Goal: Contribute content: Contribute content

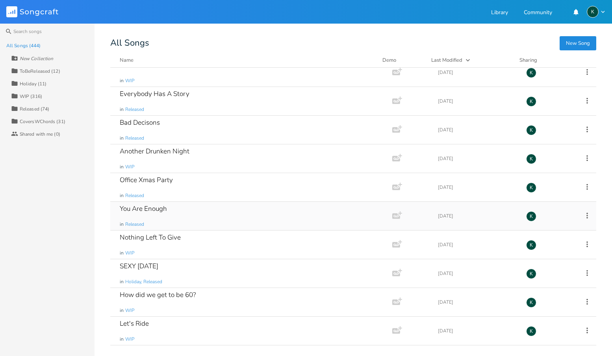
scroll to position [1584, 0]
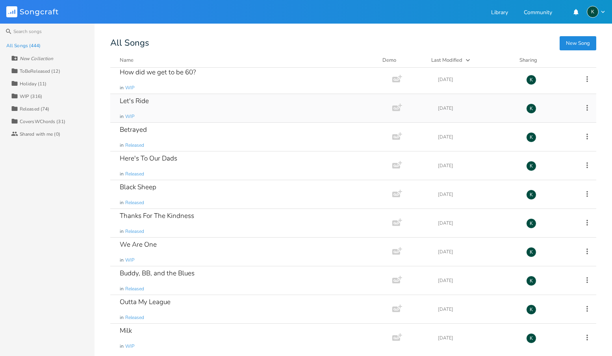
click at [128, 99] on div "Let's Ride" at bounding box center [134, 101] width 29 height 7
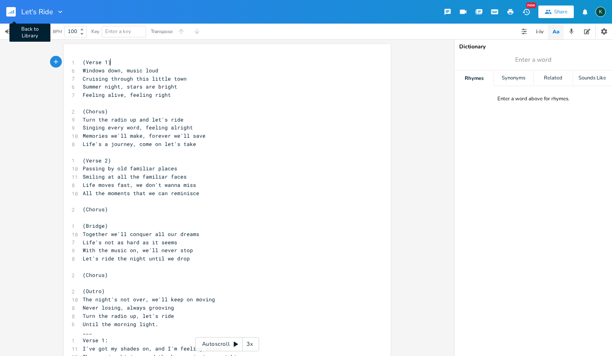
click at [8, 12] on rect "button" at bounding box center [10, 11] width 9 height 9
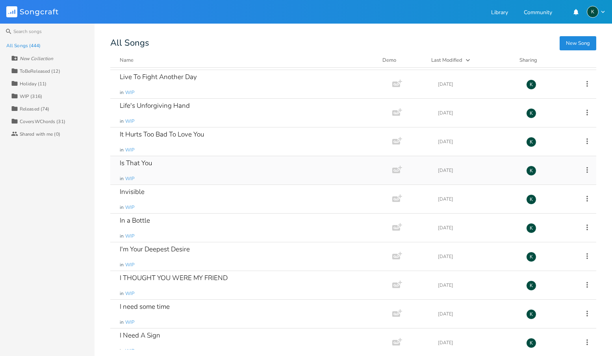
scroll to position [9041, 0]
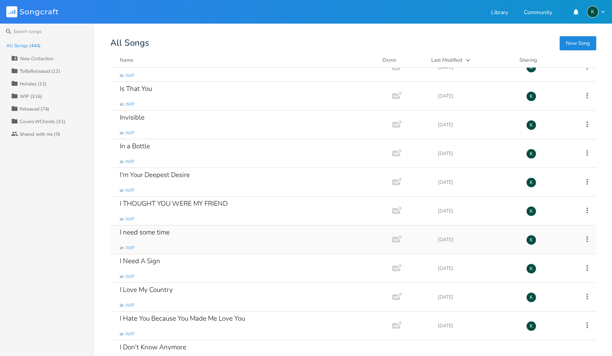
click at [165, 234] on div "I need some time" at bounding box center [145, 232] width 50 height 7
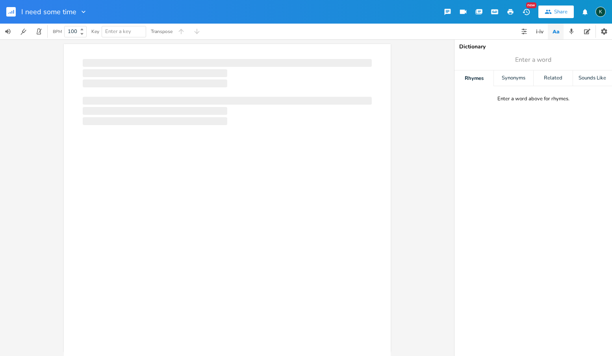
scroll to position [0, 0]
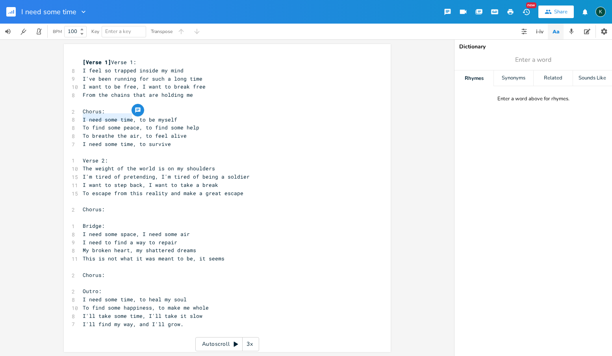
drag, startPoint x: 80, startPoint y: 119, endPoint x: 129, endPoint y: 119, distance: 49.6
click at [129, 119] on pre "I need some time, to be myself" at bounding box center [223, 120] width 284 height 8
type textarea "I need some time"
click at [9, 10] on rect "button" at bounding box center [10, 11] width 9 height 9
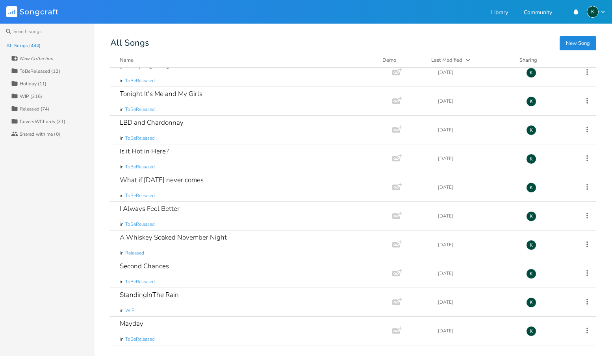
scroll to position [2683, 0]
click at [573, 41] on button "New Song" at bounding box center [578, 43] width 37 height 14
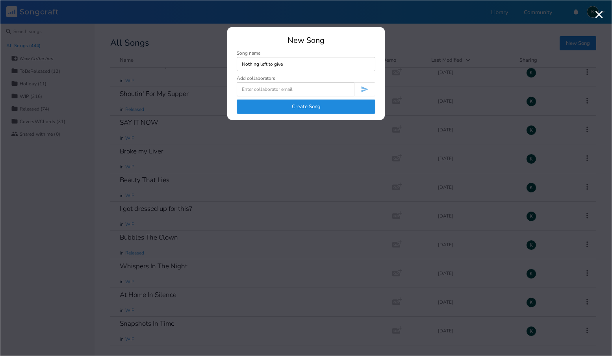
type input "Nothing left to give"
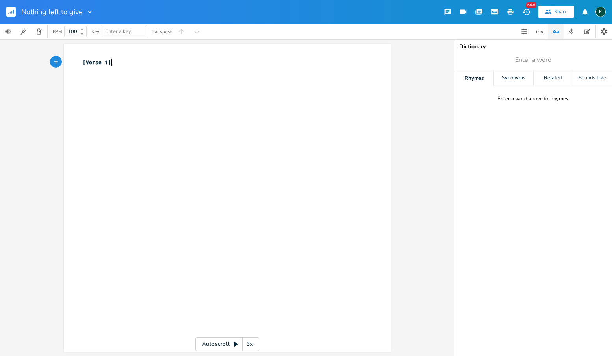
type textarea "[Verse 1]"
drag, startPoint x: 114, startPoint y: 60, endPoint x: 36, endPoint y: 56, distance: 78.1
click at [38, 57] on div "[Verse 1] x [Verse 1] ​ Autoscroll 3x" at bounding box center [227, 197] width 454 height 317
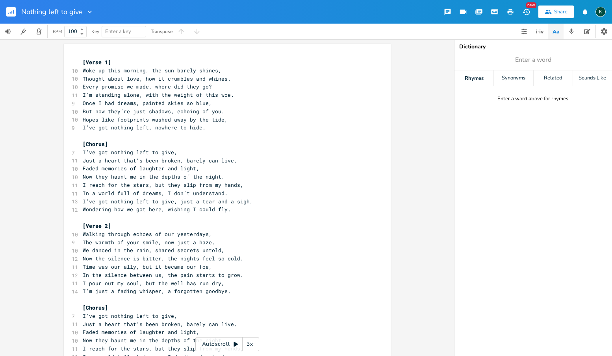
scroll to position [154, 0]
